Goal: Book appointment/travel/reservation

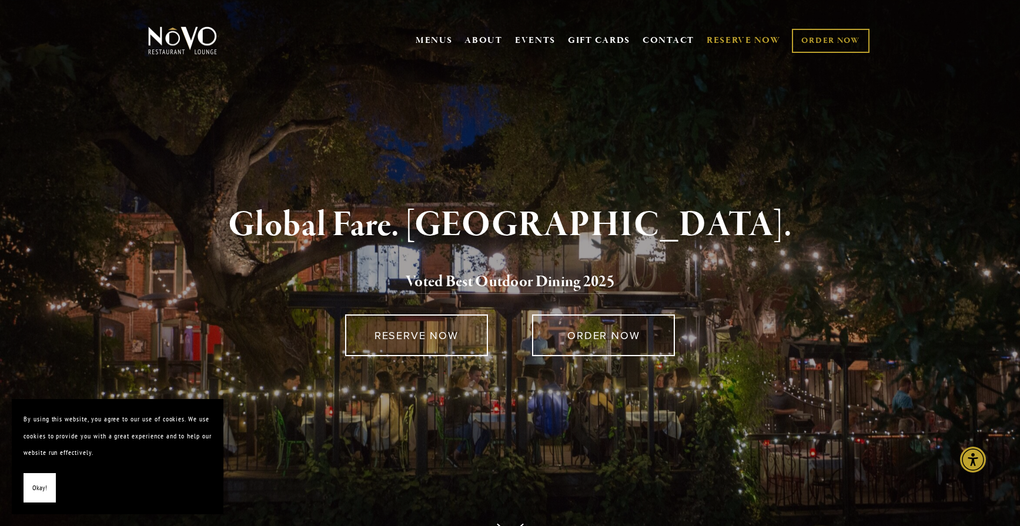
click at [758, 36] on link "RESERVE NOW" at bounding box center [744, 40] width 74 height 22
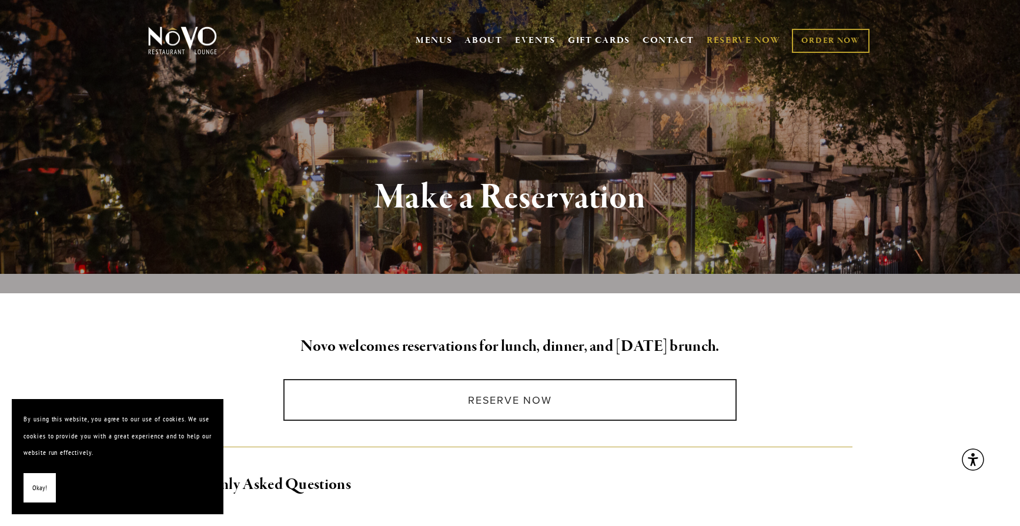
scroll to position [322, 0]
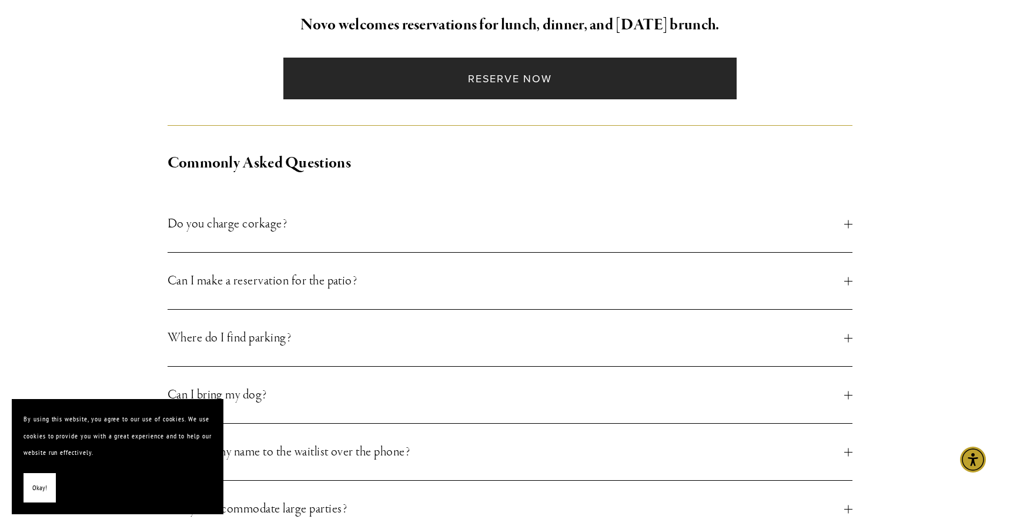
click at [486, 92] on link "Reserve Now" at bounding box center [509, 79] width 453 height 42
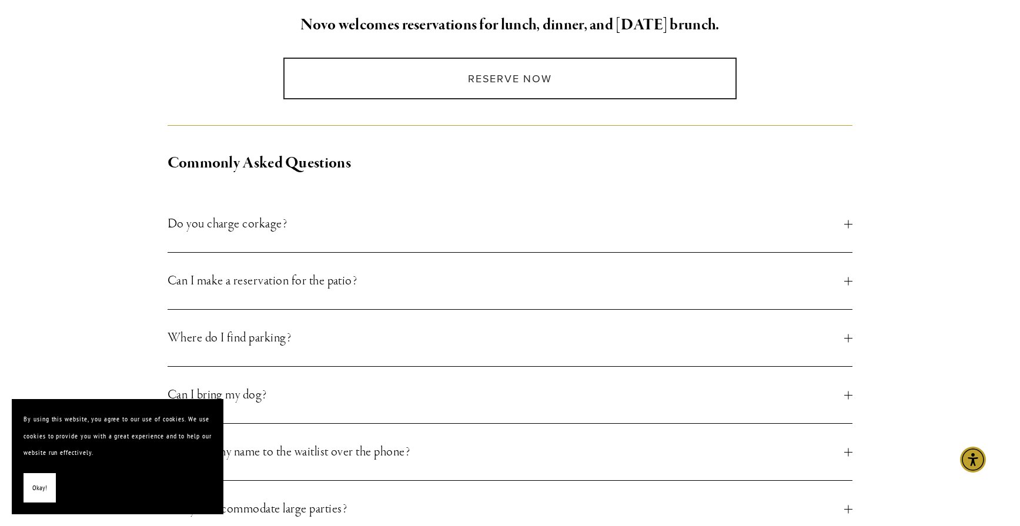
scroll to position [0, 0]
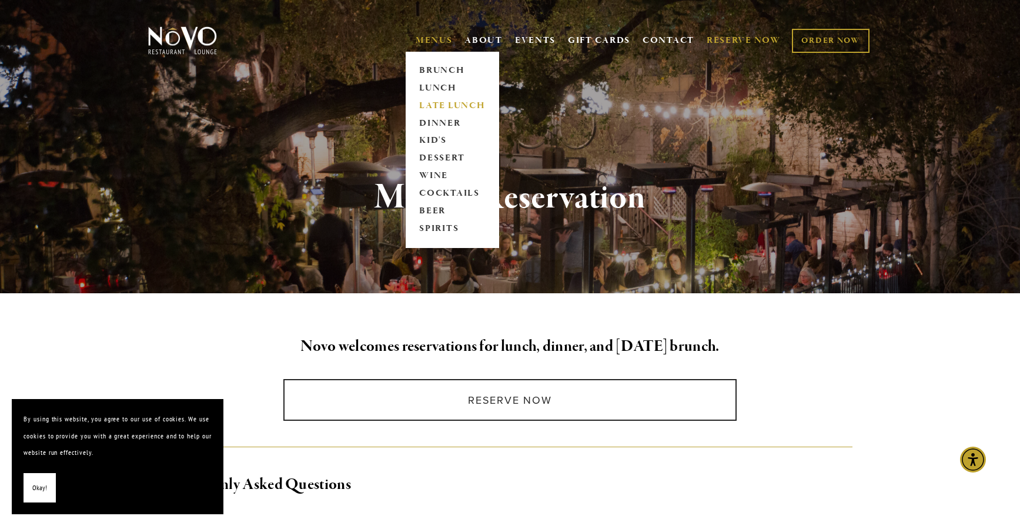
click at [434, 108] on link "LATE LUNCH" at bounding box center [452, 106] width 73 height 18
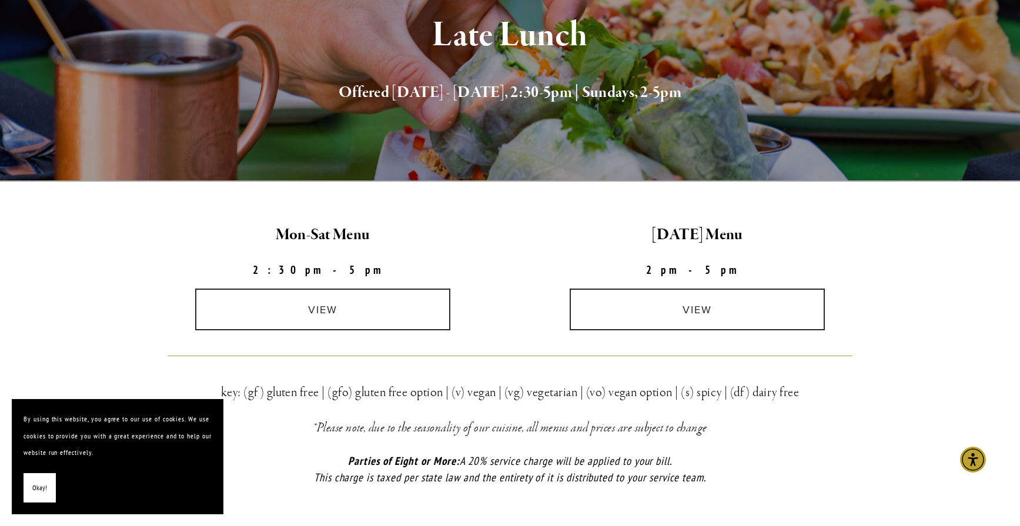
scroll to position [178, 0]
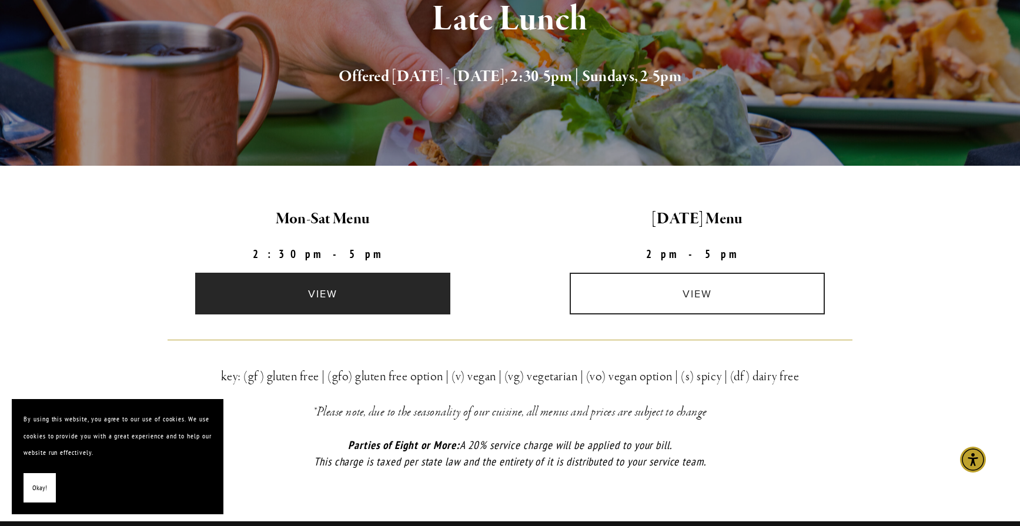
click at [417, 297] on link "view" at bounding box center [322, 294] width 255 height 42
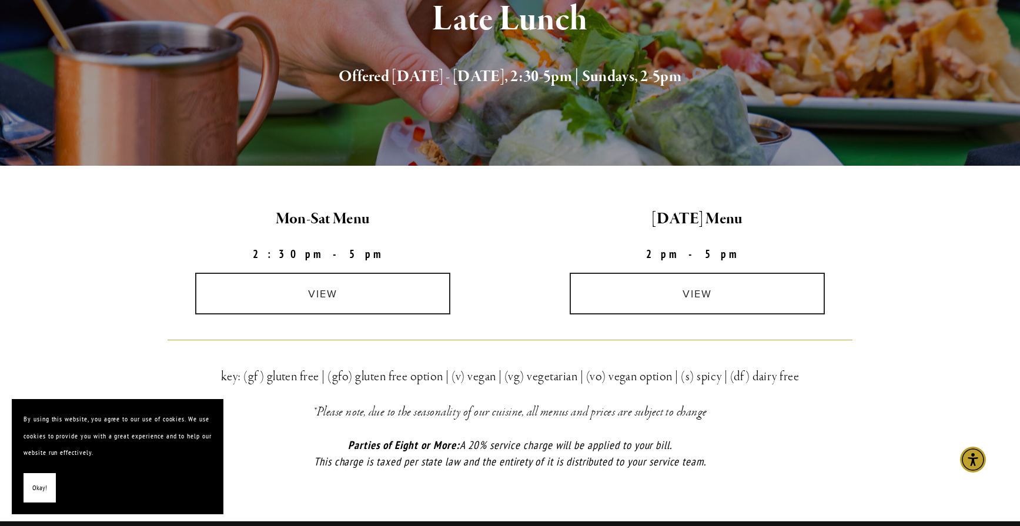
scroll to position [0, 0]
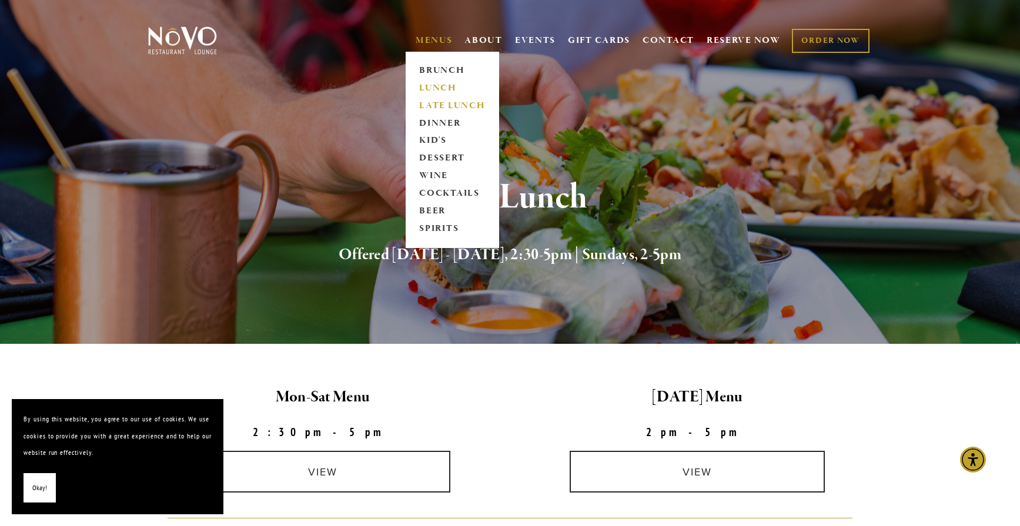
click at [423, 88] on link "LUNCH" at bounding box center [452, 88] width 73 height 18
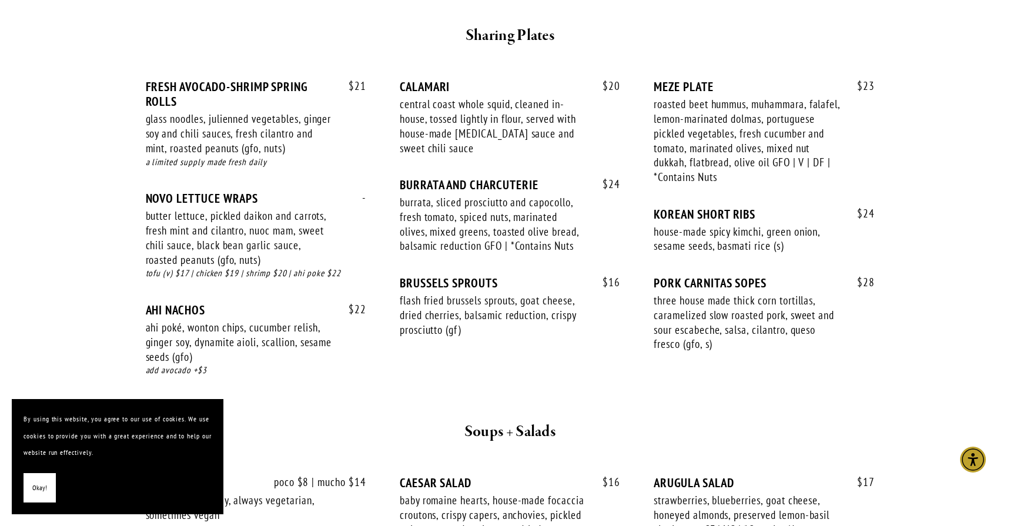
scroll to position [634, 0]
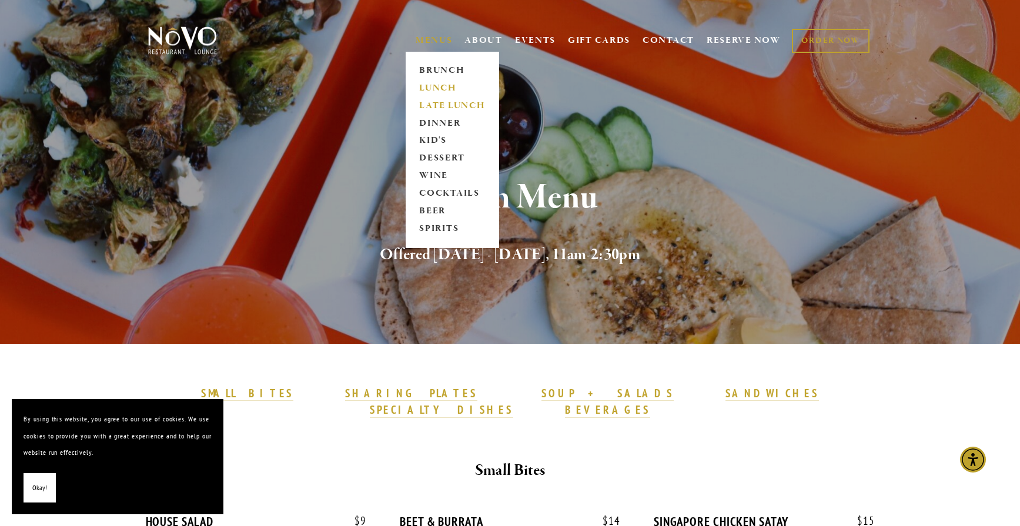
click at [426, 104] on link "LATE LUNCH" at bounding box center [452, 106] width 73 height 18
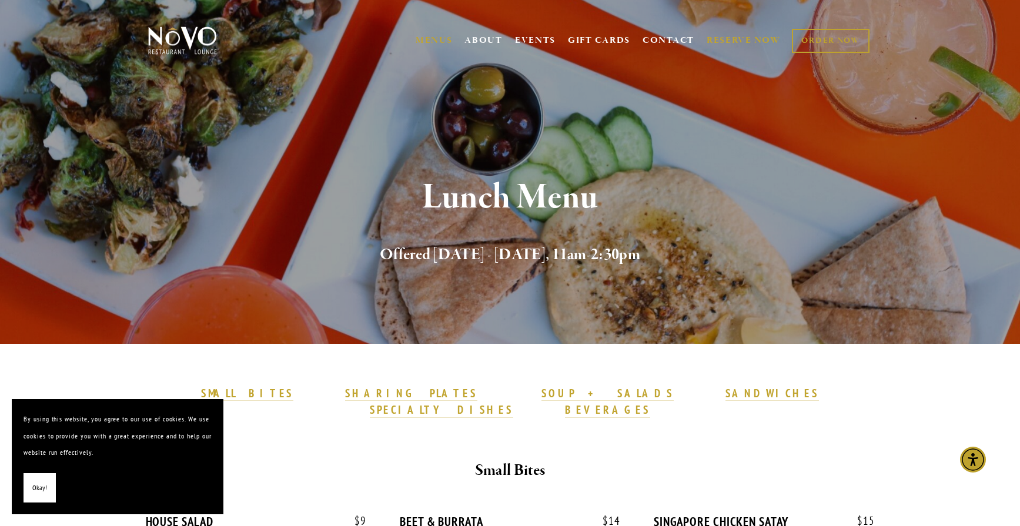
click at [750, 41] on link "RESERVE NOW" at bounding box center [744, 40] width 74 height 22
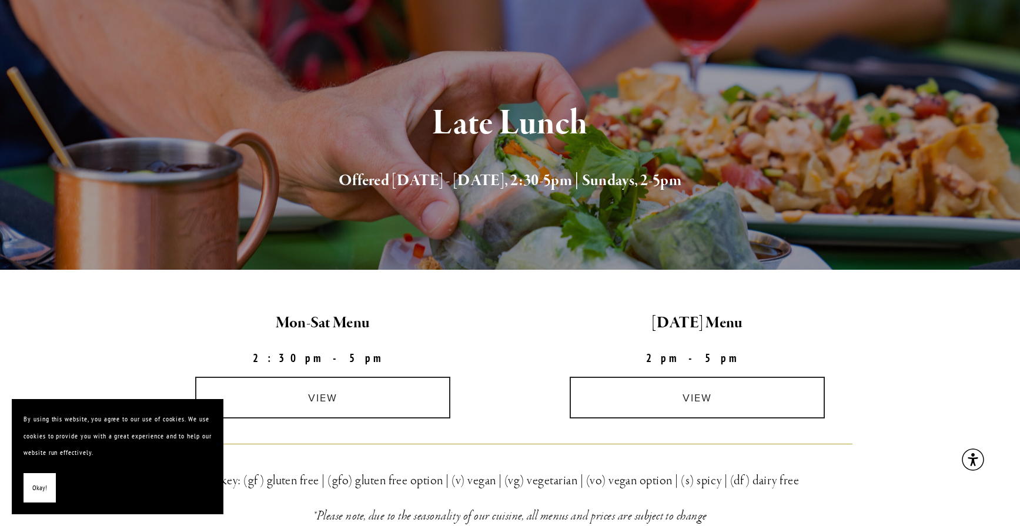
scroll to position [170, 0]
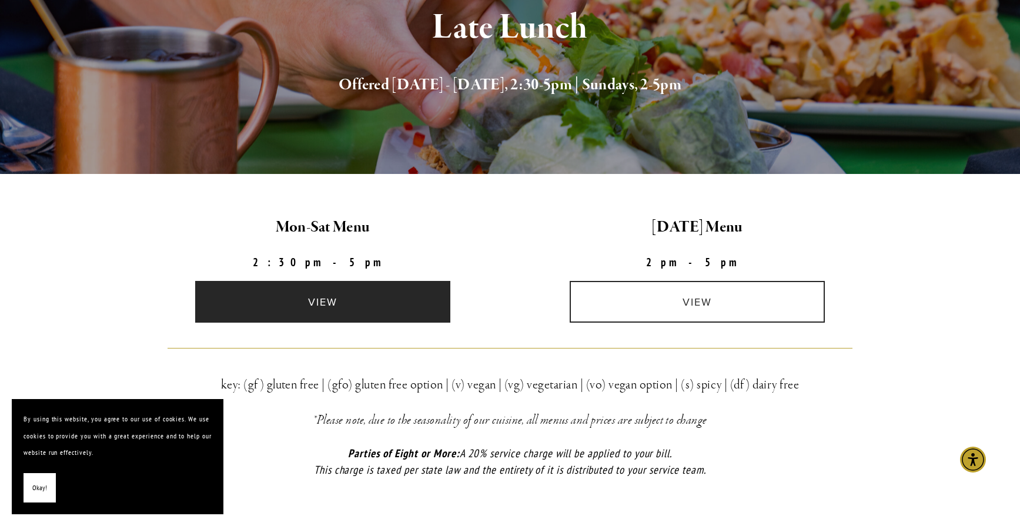
click at [414, 304] on link "view" at bounding box center [322, 302] width 255 height 42
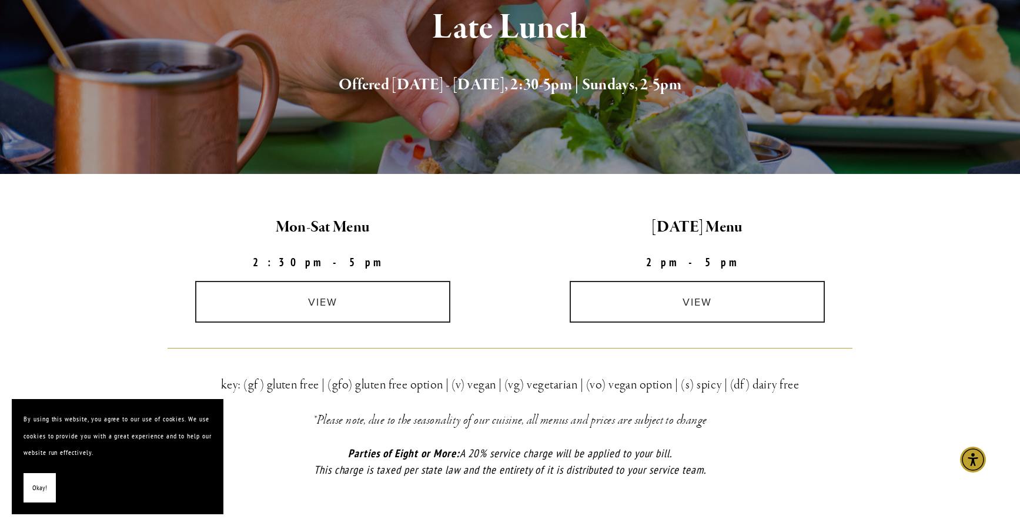
scroll to position [0, 0]
